Goal: Use online tool/utility: Utilize a website feature to perform a specific function

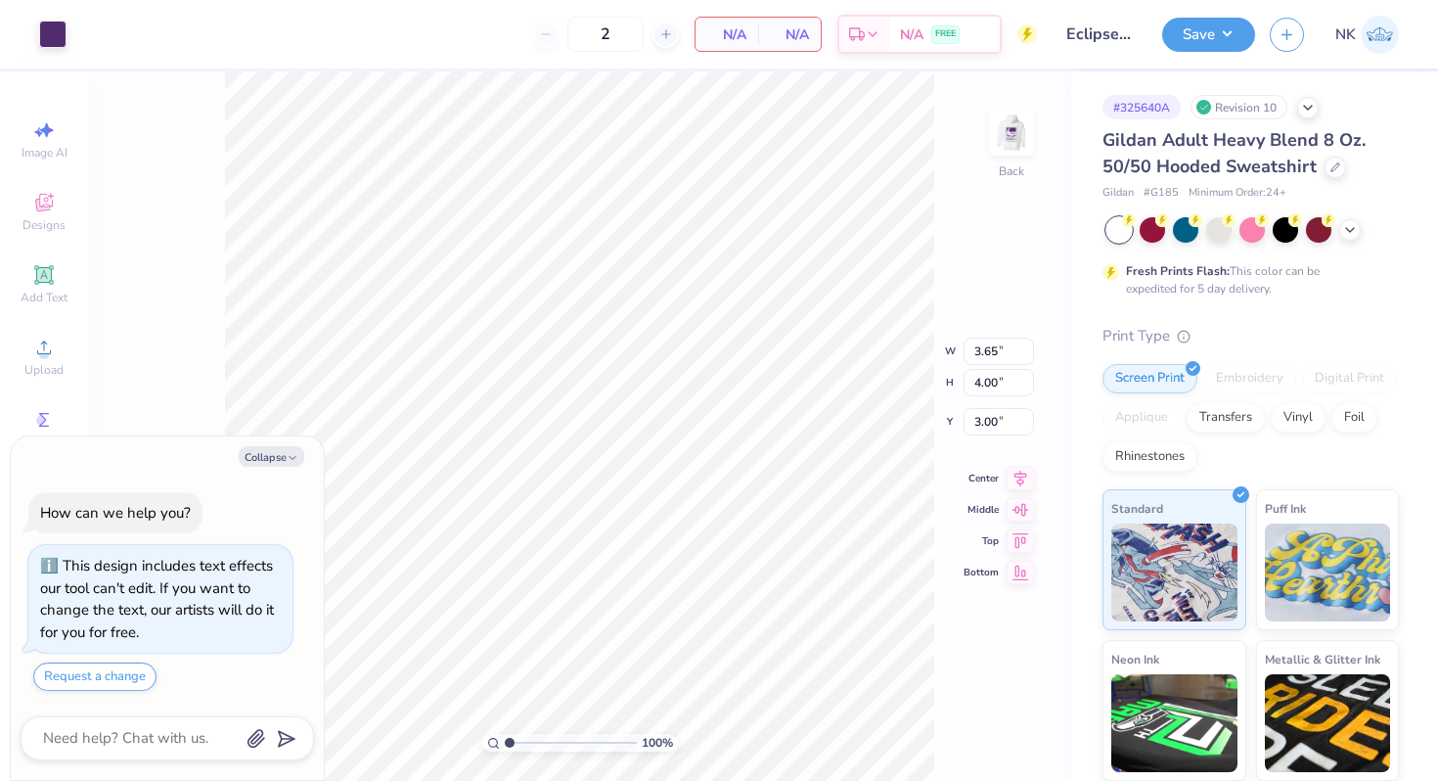
type textarea "x"
type input "1.07"
type textarea "x"
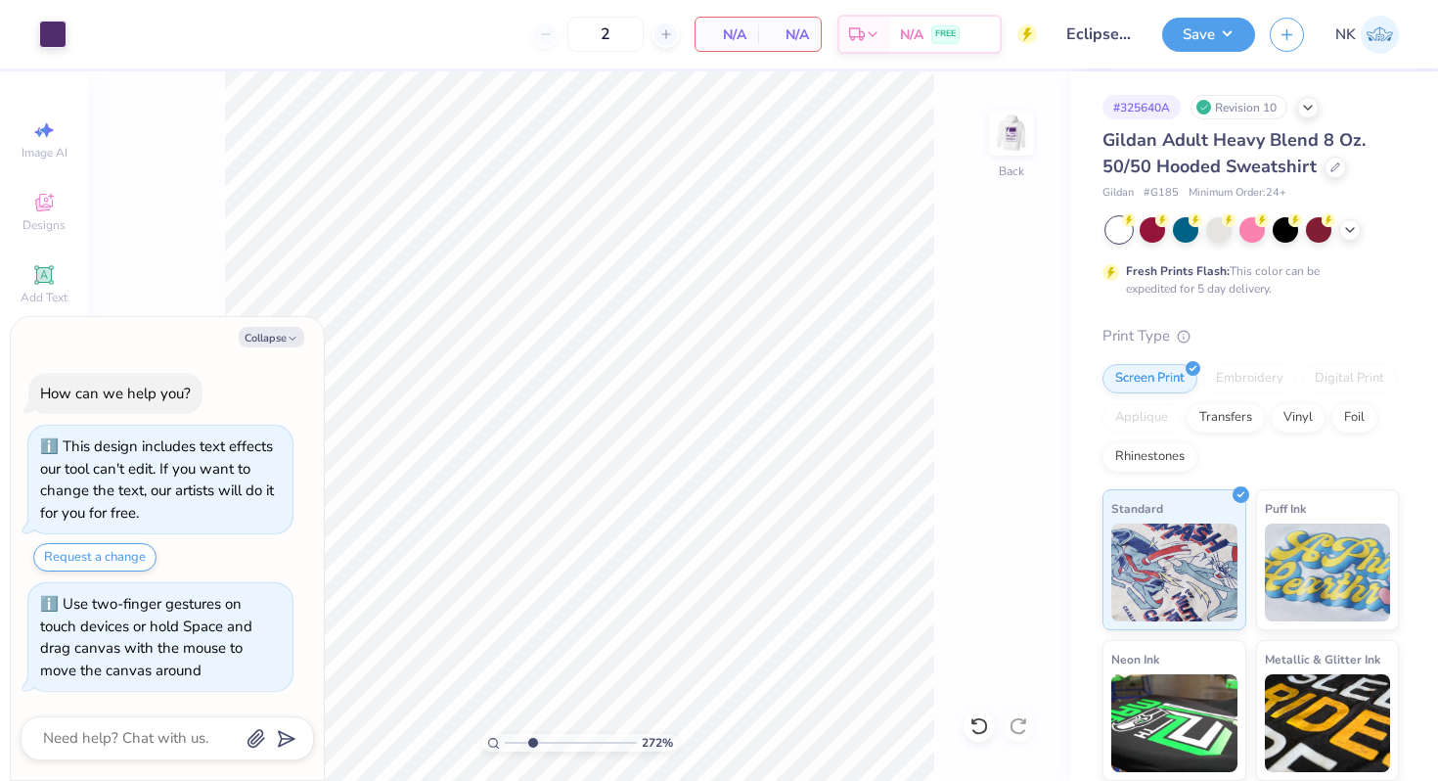
drag, startPoint x: 509, startPoint y: 743, endPoint x: 531, endPoint y: 743, distance: 22.5
click at [531, 743] on input "range" at bounding box center [571, 743] width 132 height 18
drag, startPoint x: 534, startPoint y: 740, endPoint x: 596, endPoint y: 745, distance: 61.8
type input "7.61"
click at [596, 745] on input "range" at bounding box center [571, 743] width 132 height 18
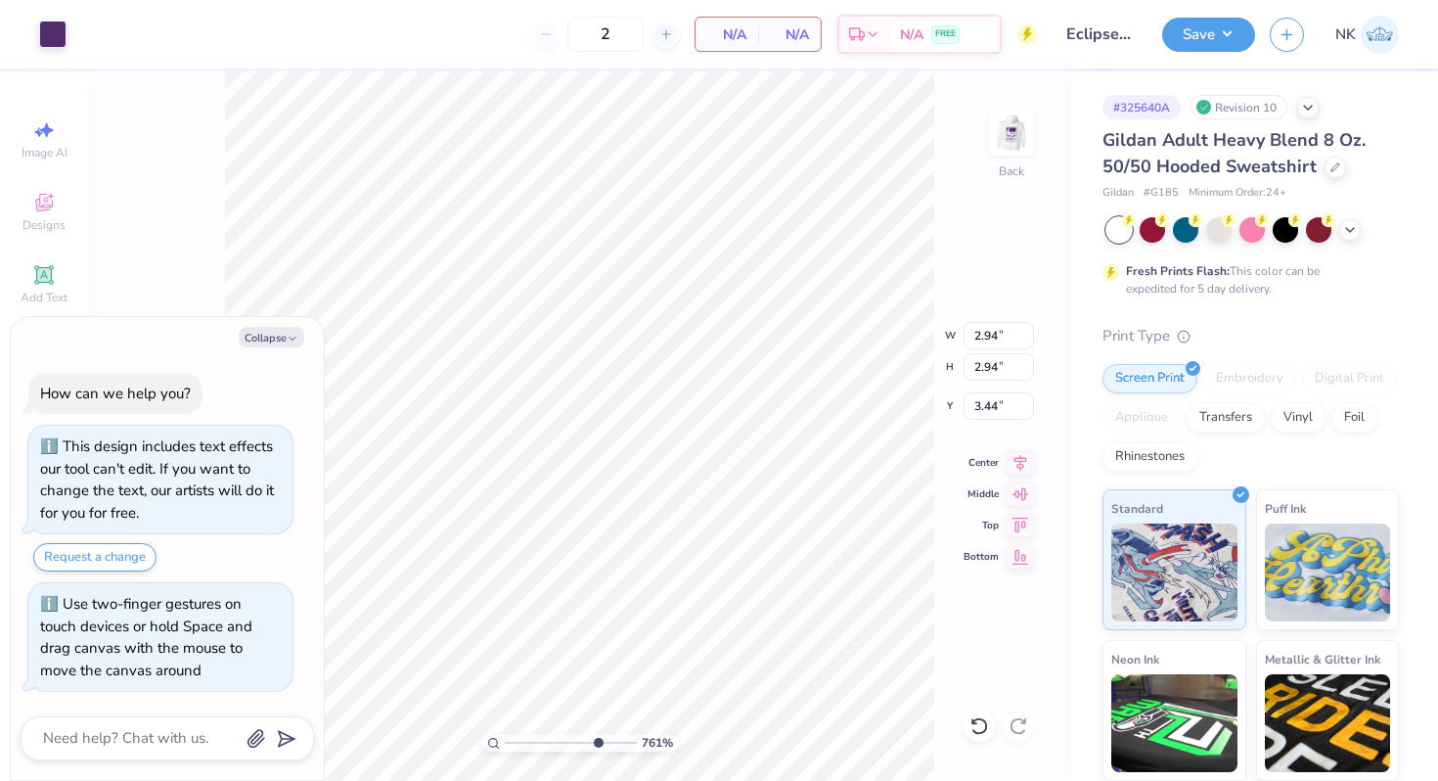
type textarea "x"
type input "3.94"
click at [1020, 114] on img at bounding box center [1011, 133] width 78 height 78
type textarea "x"
